Goal: Check status: Check status

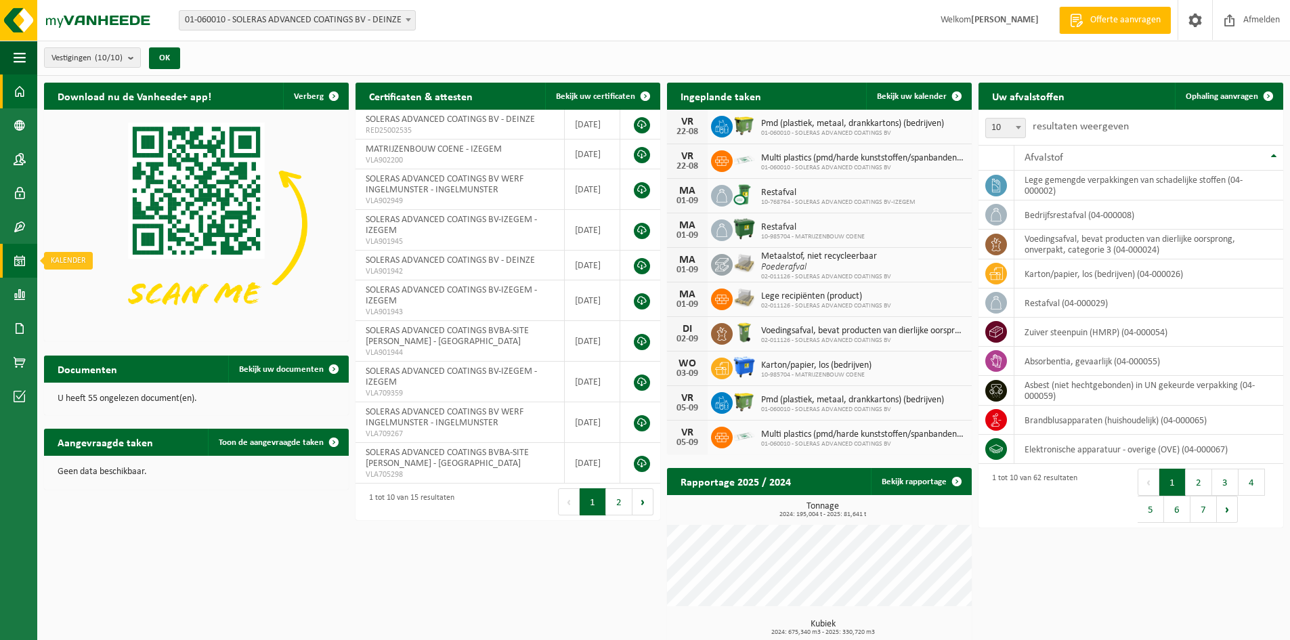
click at [16, 258] on span at bounding box center [20, 261] width 12 height 34
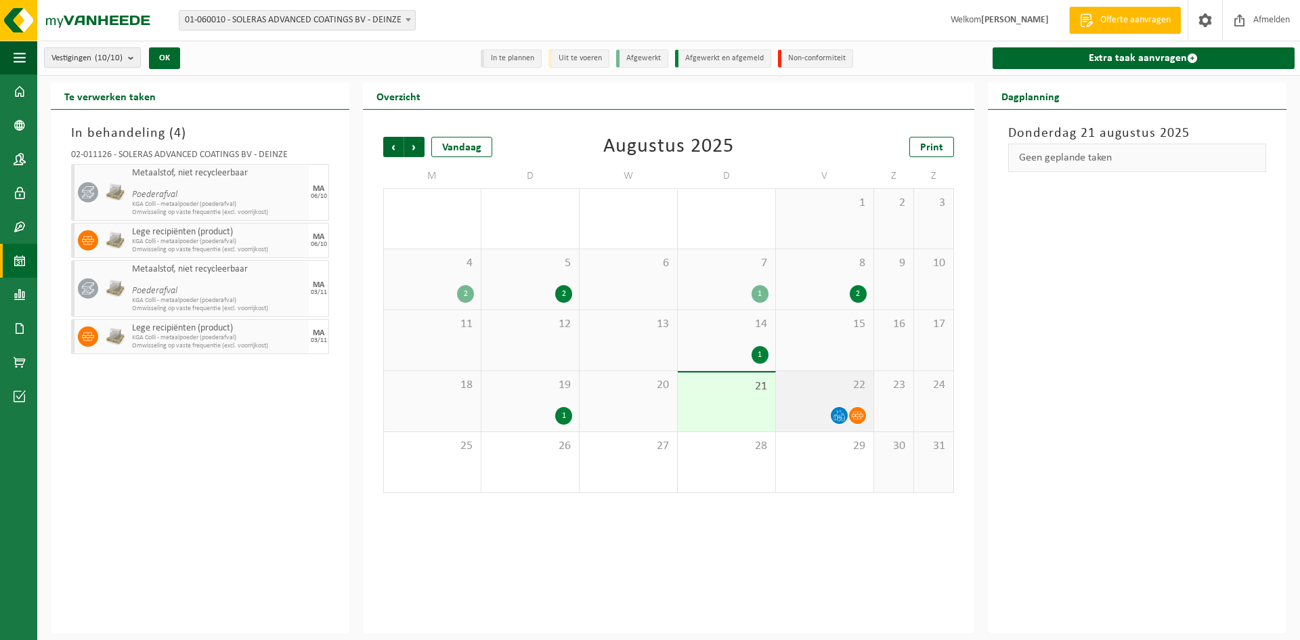
click at [794, 407] on div at bounding box center [825, 415] width 84 height 18
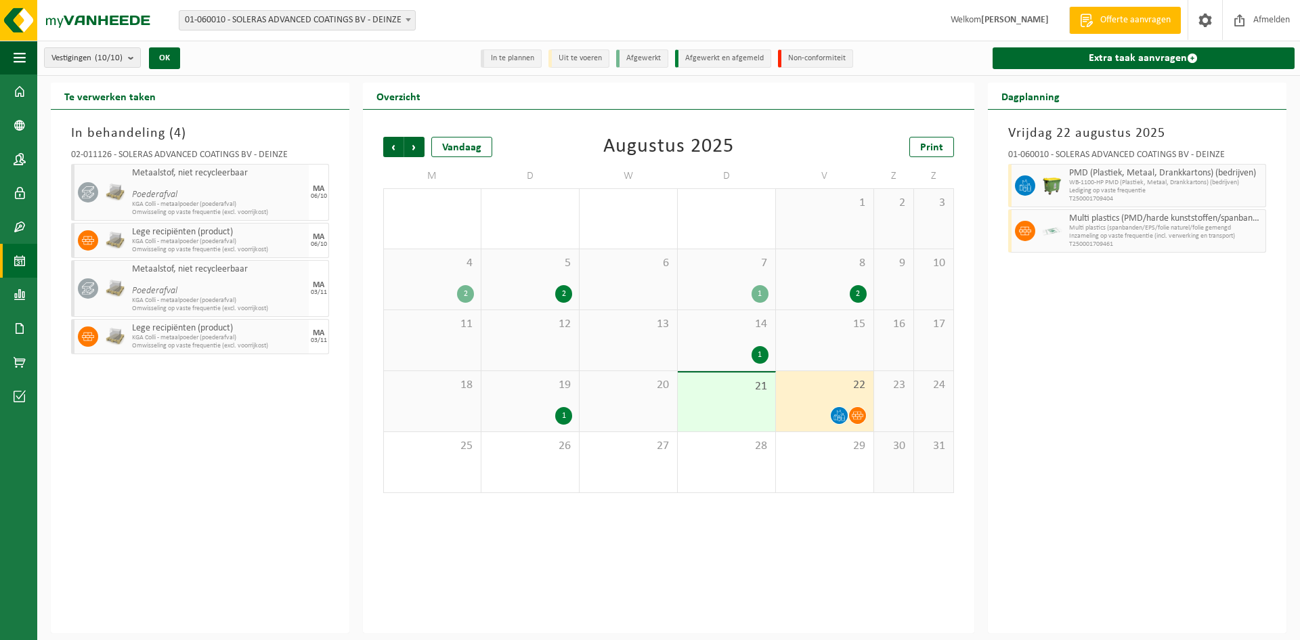
click at [798, 400] on div "22" at bounding box center [825, 401] width 98 height 60
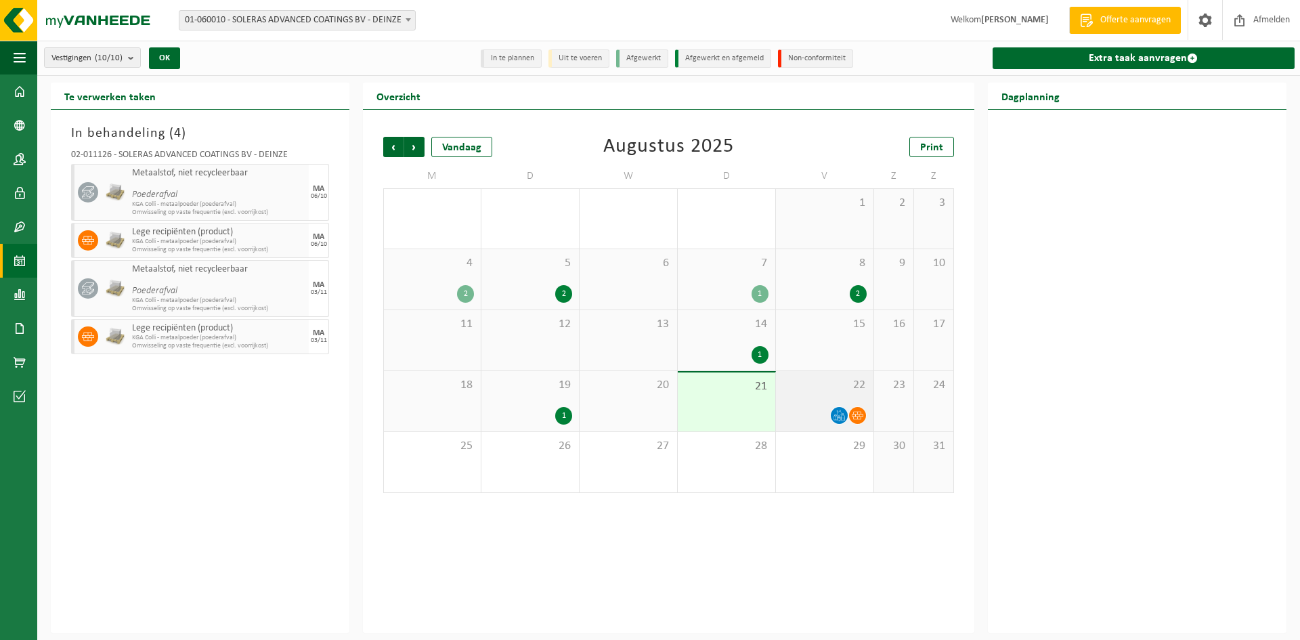
click at [798, 400] on div "22" at bounding box center [825, 401] width 98 height 60
